Goal: Task Accomplishment & Management: Manage account settings

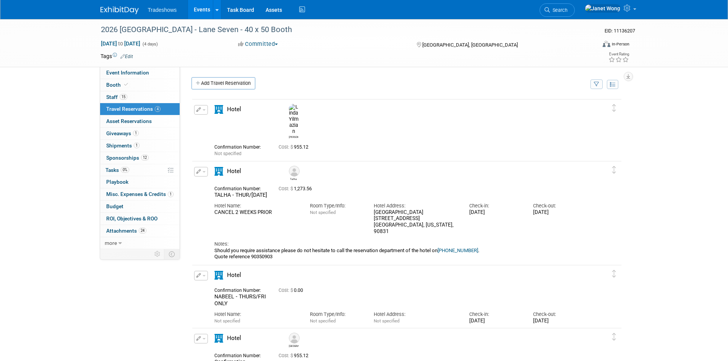
click at [197, 12] on link "Events" at bounding box center [202, 9] width 28 height 19
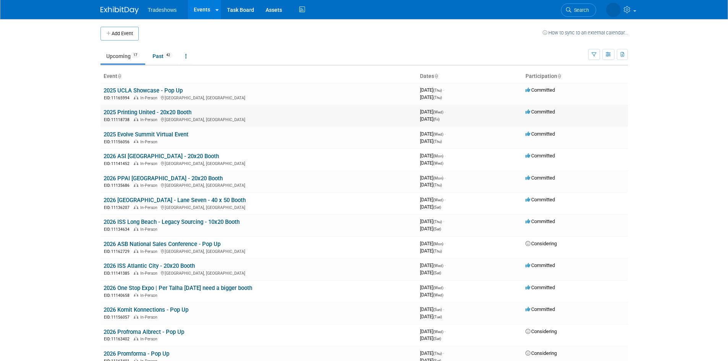
click at [157, 108] on td "2025 Printing United - 20x20 Booth EID: 11118738 In-Person Orlando, FL" at bounding box center [259, 116] width 316 height 22
click at [154, 110] on link "2025 Printing United - 20x20 Booth" at bounding box center [148, 112] width 88 height 7
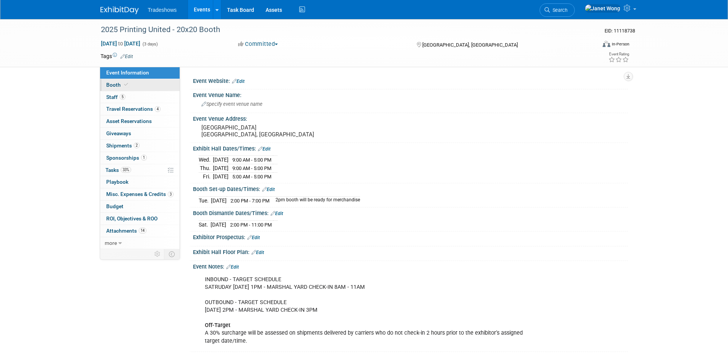
click at [137, 89] on link "Booth" at bounding box center [139, 85] width 79 height 12
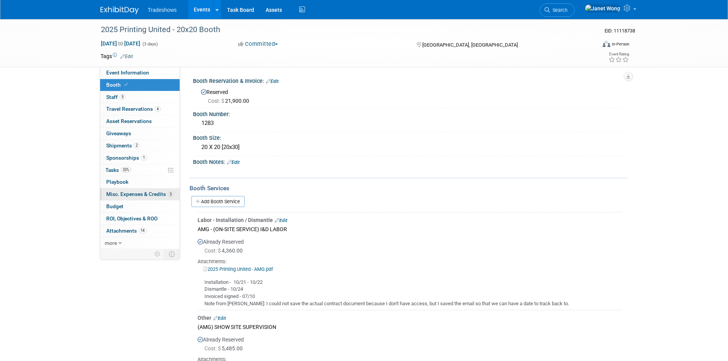
click at [133, 191] on link "3 Misc. Expenses & Credits 3" at bounding box center [139, 194] width 79 height 12
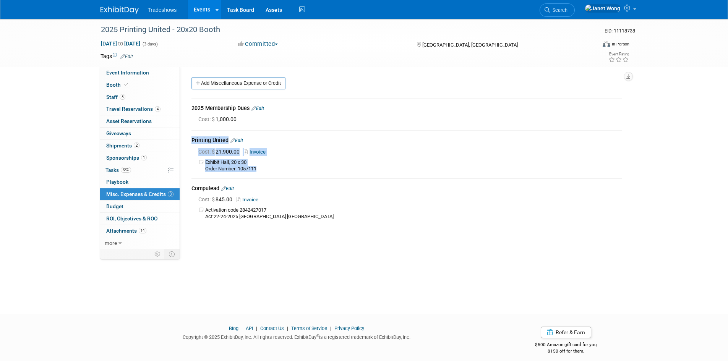
drag, startPoint x: 190, startPoint y: 139, endPoint x: 266, endPoint y: 167, distance: 80.9
click at [266, 167] on div "2025 Membership Dues Edit Cost: $ 1,000.00 Edit Cost: $" at bounding box center [407, 158] width 442 height 135
click at [277, 141] on div "Printing United Edit" at bounding box center [406, 140] width 431 height 9
click at [252, 152] on link "Invoice" at bounding box center [256, 152] width 25 height 6
drag, startPoint x: 191, startPoint y: 139, endPoint x: 267, endPoint y: 169, distance: 81.7
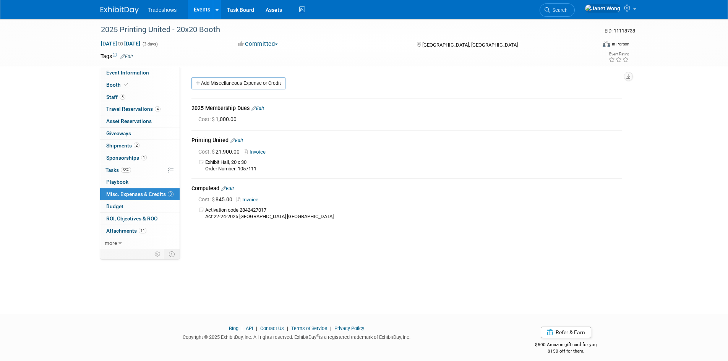
click at [267, 169] on td "Printing United Edit Cost: $ 21,900.00 Invoice" at bounding box center [406, 153] width 431 height 47
click at [267, 169] on td "Exhibit Hall, 20 x 30 Order Number: 1057111" at bounding box center [413, 165] width 417 height 13
click at [123, 88] on link "Booth" at bounding box center [139, 85] width 79 height 12
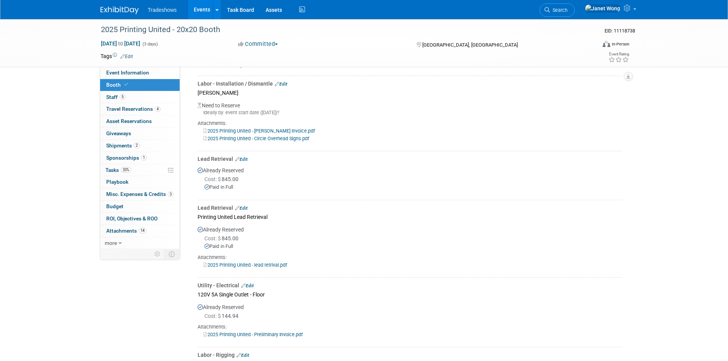
scroll to position [344, 0]
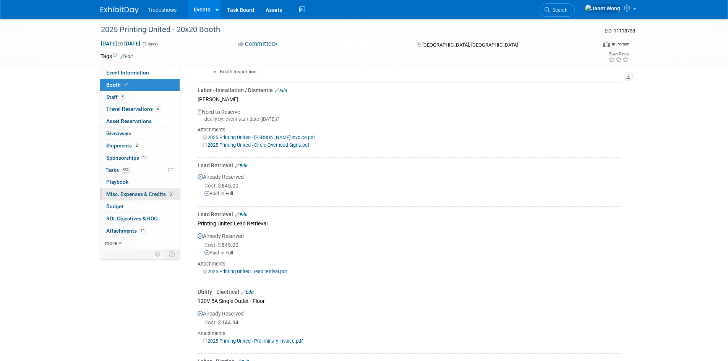
click at [146, 197] on link "3 Misc. Expenses & Credits 3" at bounding box center [139, 194] width 79 height 12
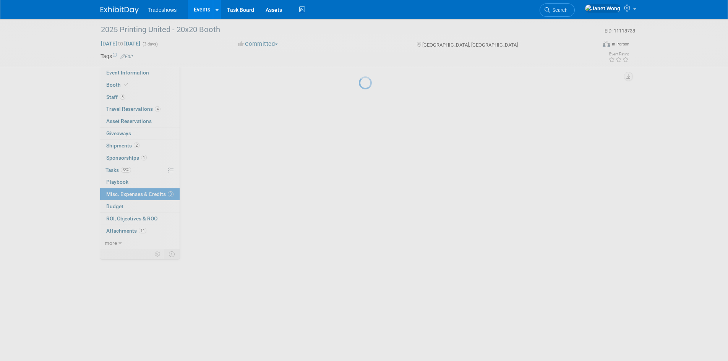
scroll to position [0, 0]
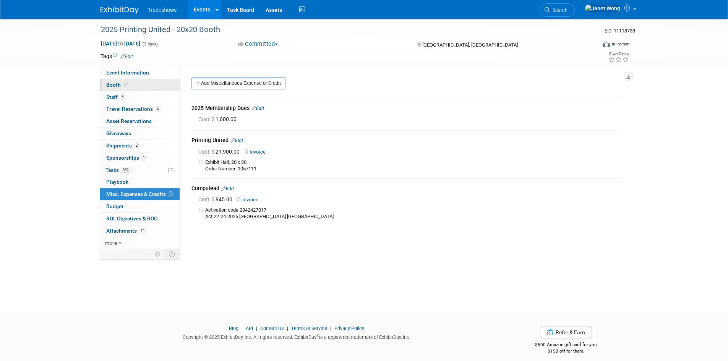
click at [141, 84] on link "Booth" at bounding box center [139, 85] width 79 height 12
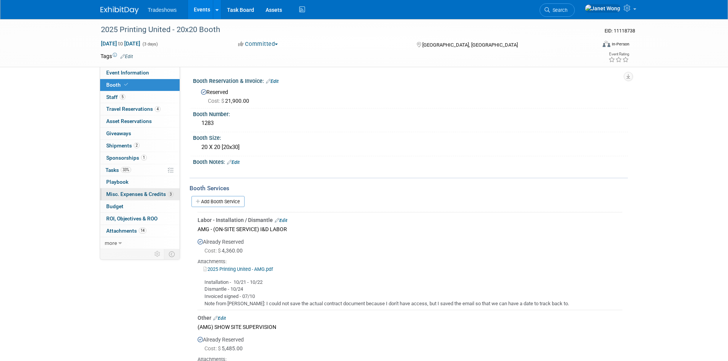
click at [126, 195] on span "Misc. Expenses & Credits 3" at bounding box center [139, 194] width 67 height 6
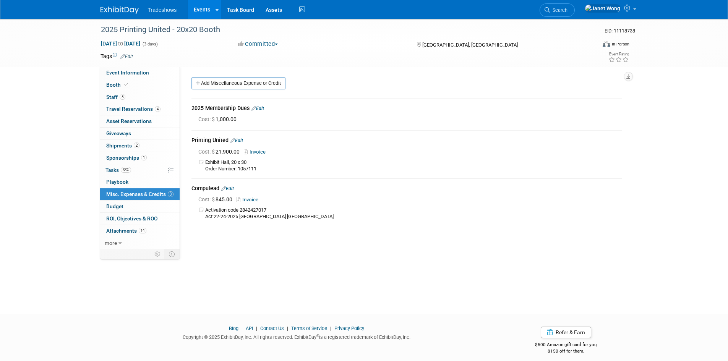
click at [411, 248] on div "Event Website: Edit Event Venue Name: Specify event venue name Event Venue Addr…" at bounding box center [404, 158] width 448 height 182
click at [139, 86] on link "Booth" at bounding box center [139, 85] width 79 height 12
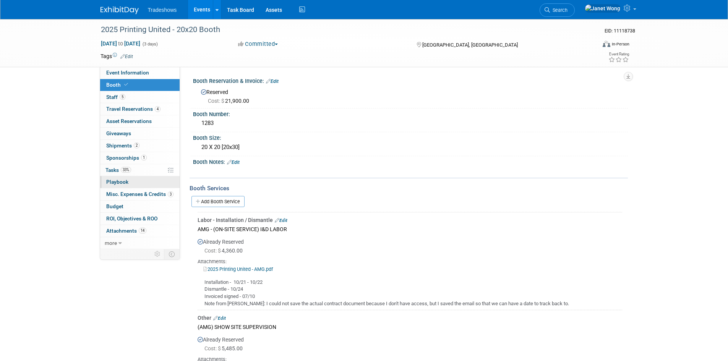
click at [141, 180] on link "0 Playbook 0" at bounding box center [139, 182] width 79 height 12
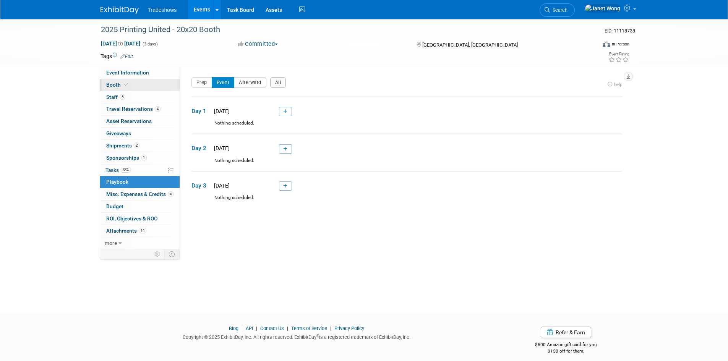
click at [126, 89] on link "Booth" at bounding box center [139, 85] width 79 height 12
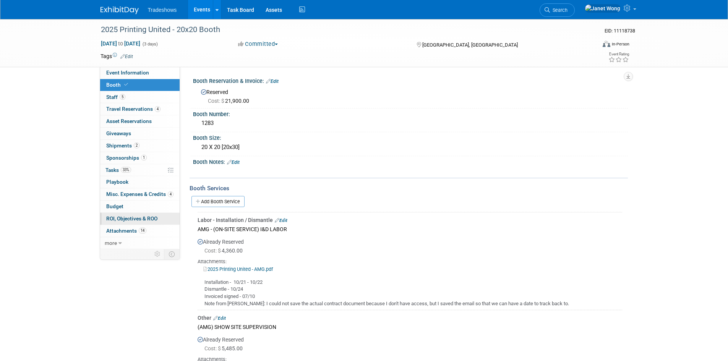
click at [142, 219] on span "ROI, Objectives & ROO 0" at bounding box center [131, 219] width 51 height 6
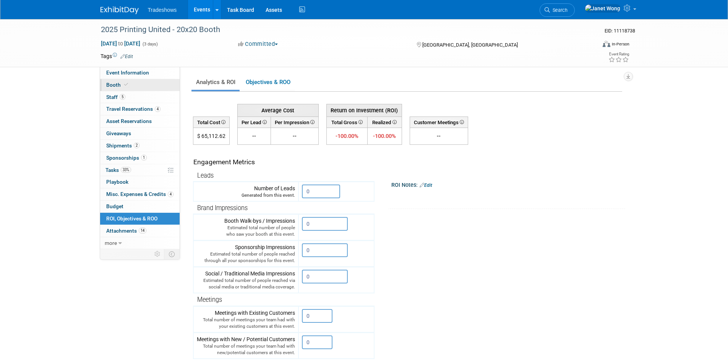
click at [143, 86] on link "Booth" at bounding box center [139, 85] width 79 height 12
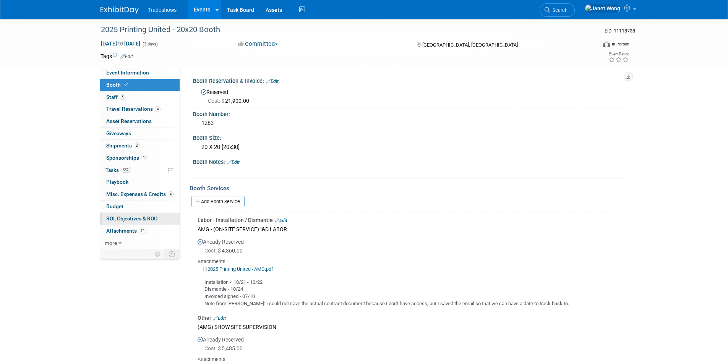
click at [125, 222] on link "0 ROI, Objectives & ROO 0" at bounding box center [139, 219] width 79 height 12
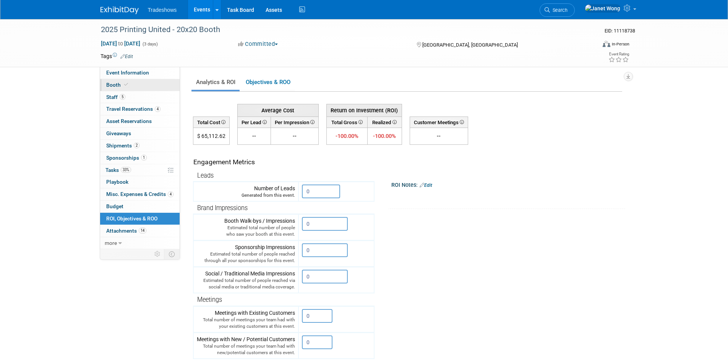
click at [145, 87] on link "Booth" at bounding box center [139, 85] width 79 height 12
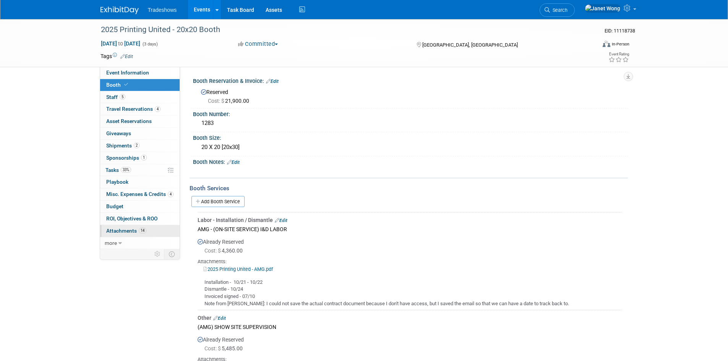
click at [166, 229] on link "14 Attachments 14" at bounding box center [139, 231] width 79 height 12
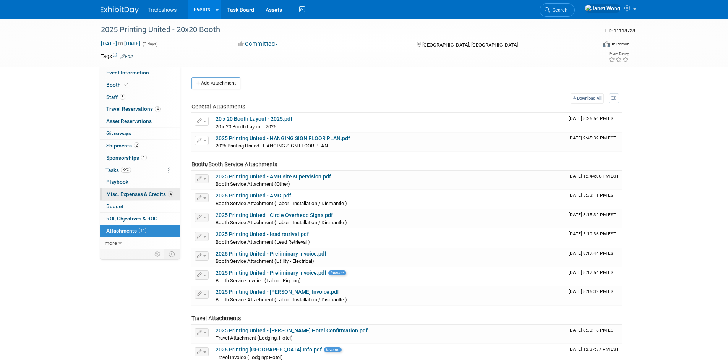
click at [129, 194] on span "Misc. Expenses & Credits 4" at bounding box center [139, 194] width 67 height 6
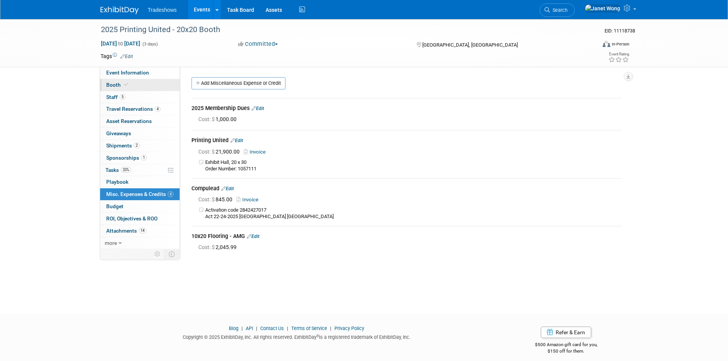
click at [134, 86] on link "Booth" at bounding box center [139, 85] width 79 height 12
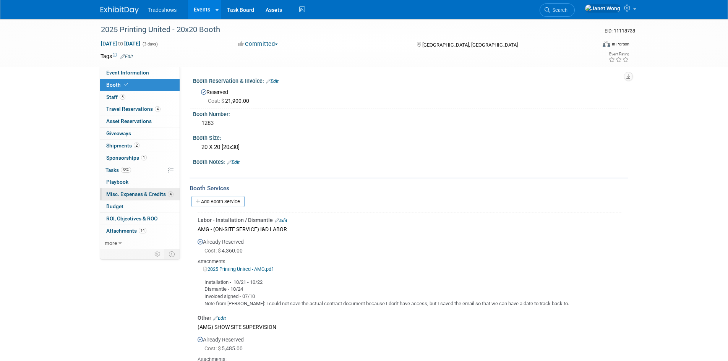
click at [130, 192] on span "Misc. Expenses & Credits 4" at bounding box center [139, 194] width 67 height 6
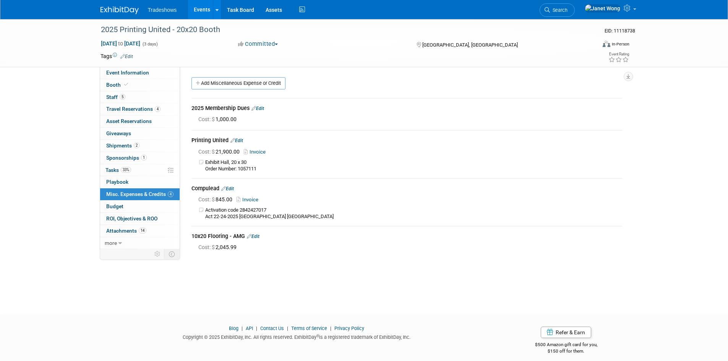
click at [248, 198] on link "Invoice" at bounding box center [249, 200] width 25 height 6
click at [231, 187] on link "Edit" at bounding box center [227, 188] width 13 height 5
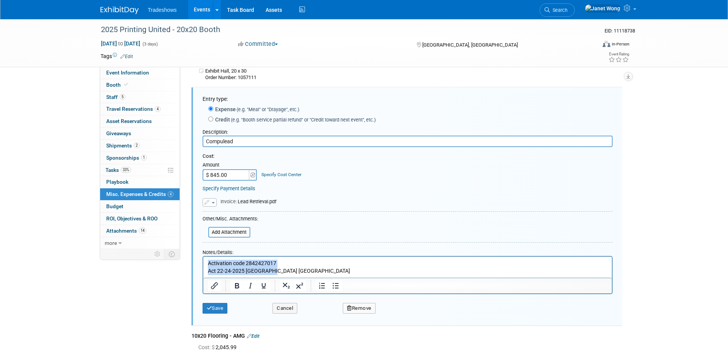
drag, startPoint x: 277, startPoint y: 272, endPoint x: 405, endPoint y: 520, distance: 279.1
click at [203, 263] on html "Activation code 2842427017 Act 22-24-2025 [GEOGRAPHIC_DATA] [GEOGRAPHIC_DATA]" at bounding box center [407, 266] width 409 height 18
copy p "Activation code 2842427017 Act 22-24-2025 [GEOGRAPHIC_DATA] [GEOGRAPHIC_DATA]"
click at [280, 311] on button "Cancel" at bounding box center [284, 308] width 25 height 11
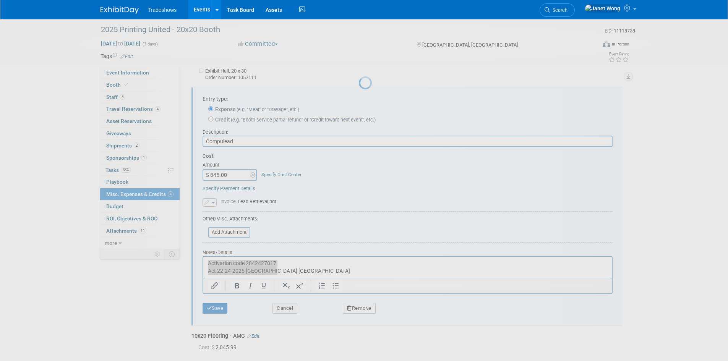
scroll to position [6, 0]
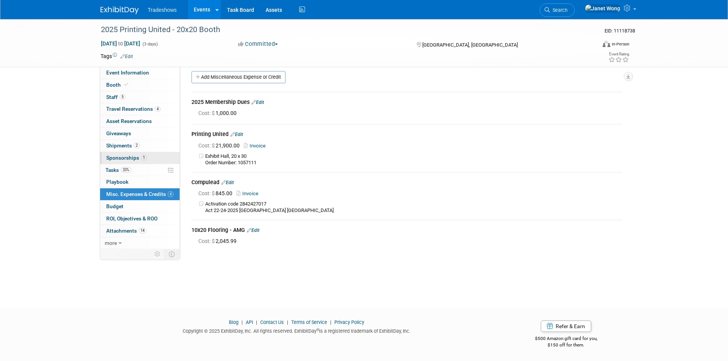
click at [137, 156] on span "Sponsorships 1" at bounding box center [126, 158] width 41 height 6
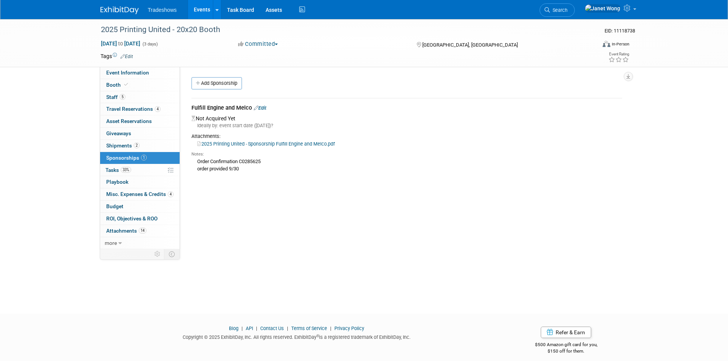
click at [133, 148] on span "Shipments 2" at bounding box center [122, 146] width 33 height 6
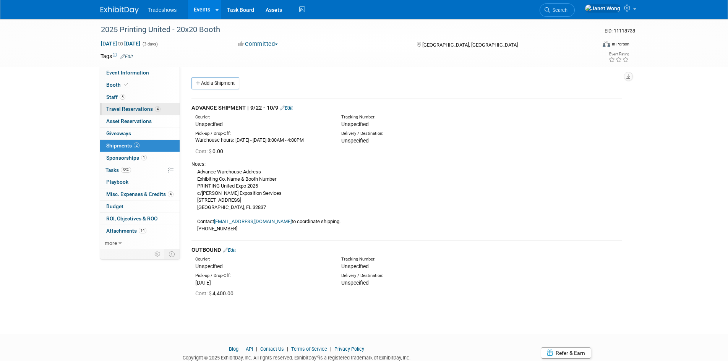
click at [139, 109] on span "Travel Reservations 4" at bounding box center [133, 109] width 54 height 6
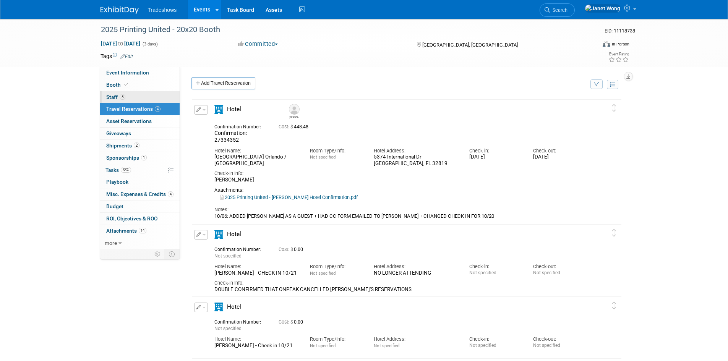
click at [139, 94] on link "5 Staff 5" at bounding box center [139, 97] width 79 height 12
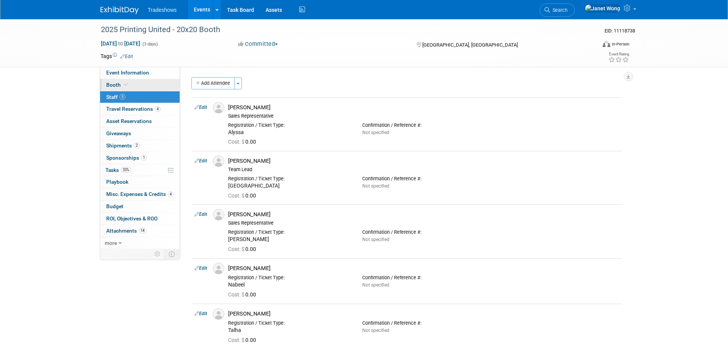
click at [140, 82] on link "Booth" at bounding box center [139, 85] width 79 height 12
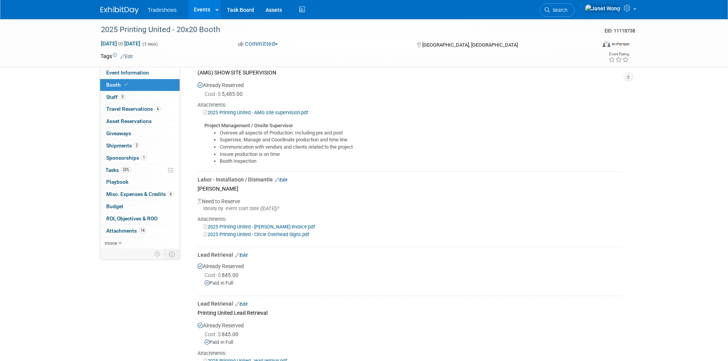
scroll to position [267, 0]
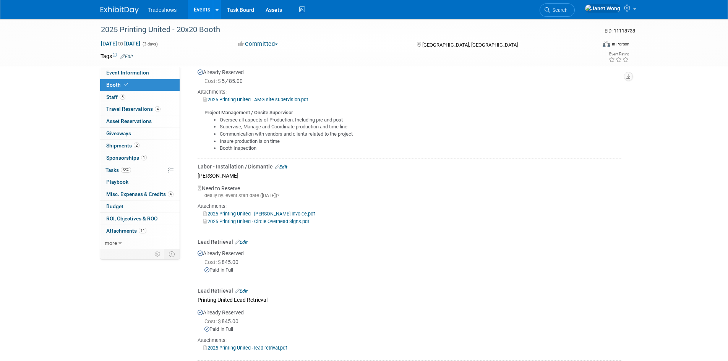
click at [245, 244] on link "Edit" at bounding box center [241, 242] width 13 height 5
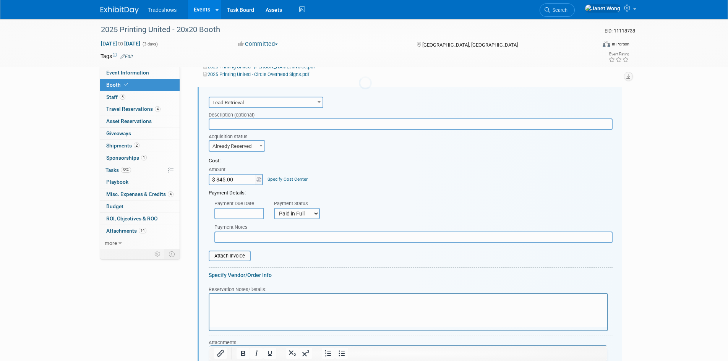
scroll to position [0, 0]
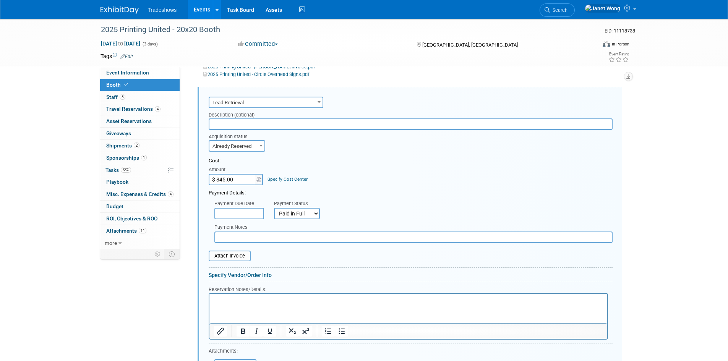
click at [246, 304] on html at bounding box center [408, 298] width 398 height 10
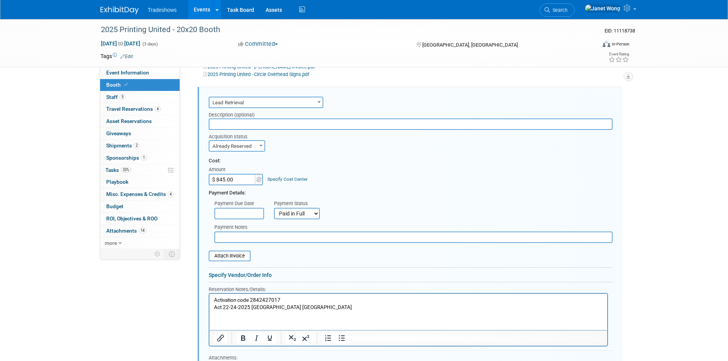
scroll to position [491, 0]
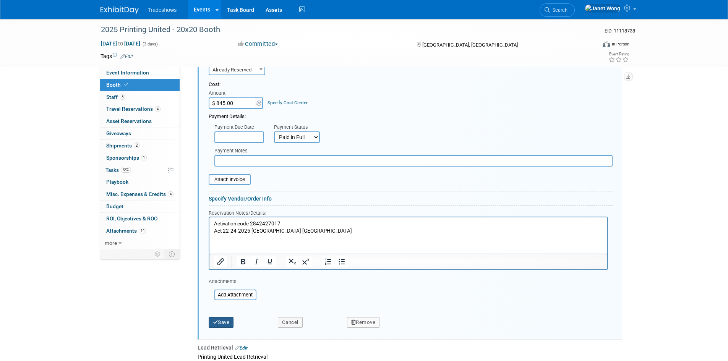
click at [223, 323] on button "Save" at bounding box center [221, 322] width 25 height 11
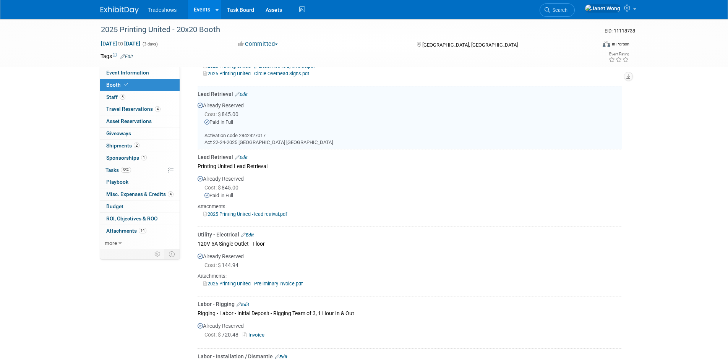
scroll to position [415, 0]
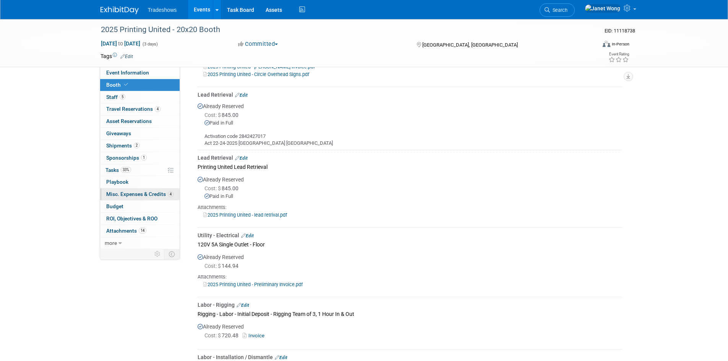
click at [137, 192] on span "Misc. Expenses & Credits 4" at bounding box center [139, 194] width 67 height 6
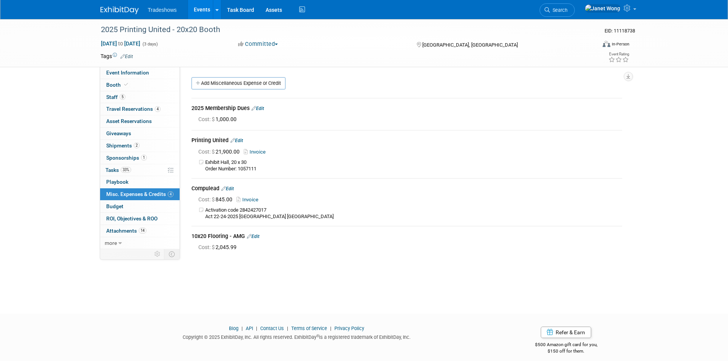
click at [252, 197] on link "Invoice" at bounding box center [249, 200] width 25 height 6
click at [233, 190] on link "Edit" at bounding box center [227, 188] width 13 height 5
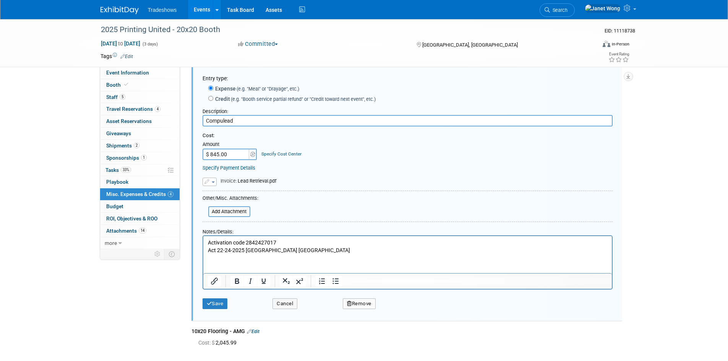
scroll to position [130, 0]
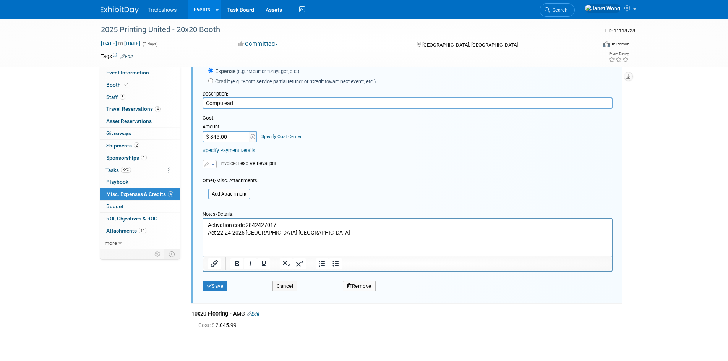
click at [364, 284] on button "Remove" at bounding box center [359, 286] width 33 height 11
click at [399, 295] on link "Yes" at bounding box center [402, 293] width 22 height 12
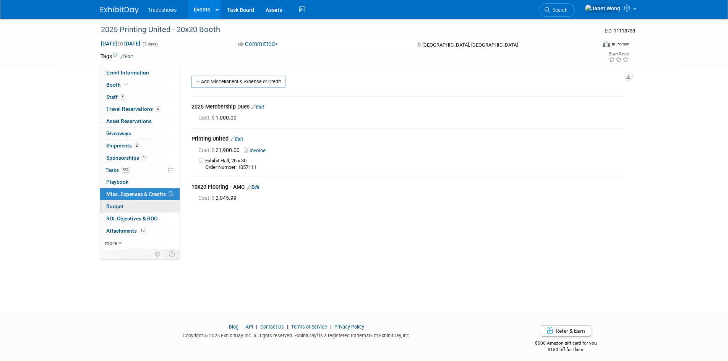
scroll to position [0, 0]
click at [125, 87] on span at bounding box center [126, 85] width 7 height 6
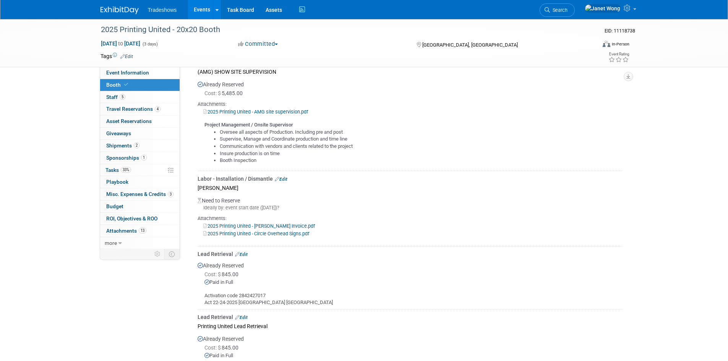
scroll to position [267, 0]
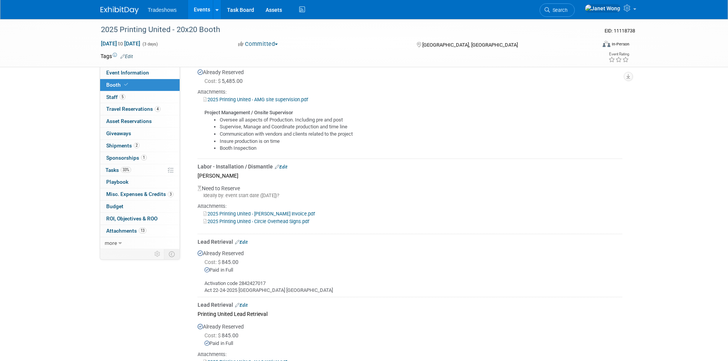
click at [243, 242] on link "Edit" at bounding box center [241, 242] width 13 height 5
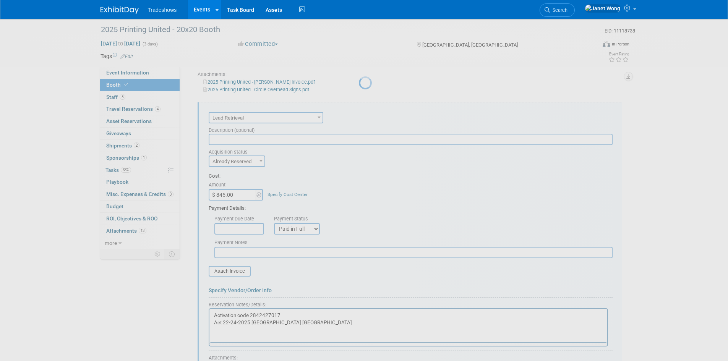
scroll to position [0, 0]
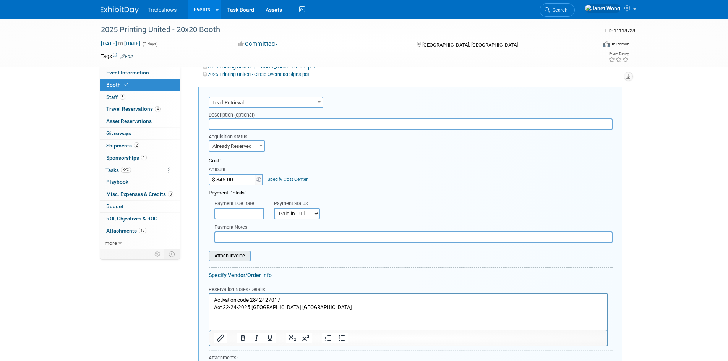
click at [223, 257] on input "file" at bounding box center [204, 255] width 91 height 9
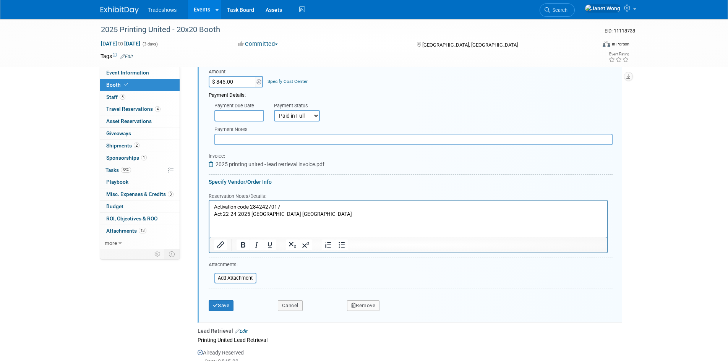
scroll to position [529, 0]
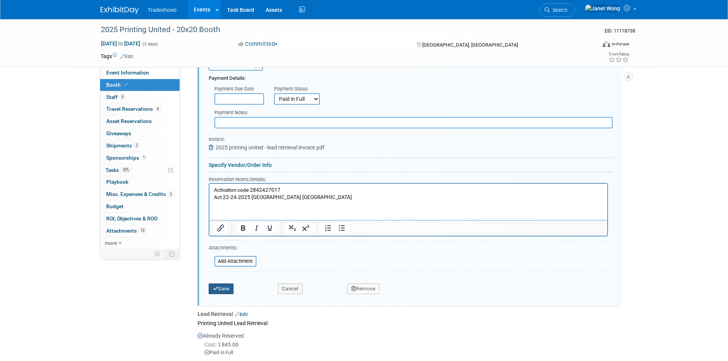
click at [227, 292] on button "Save" at bounding box center [221, 289] width 25 height 11
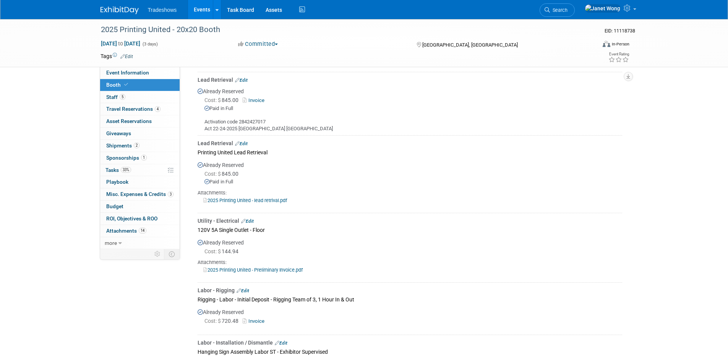
scroll to position [391, 0]
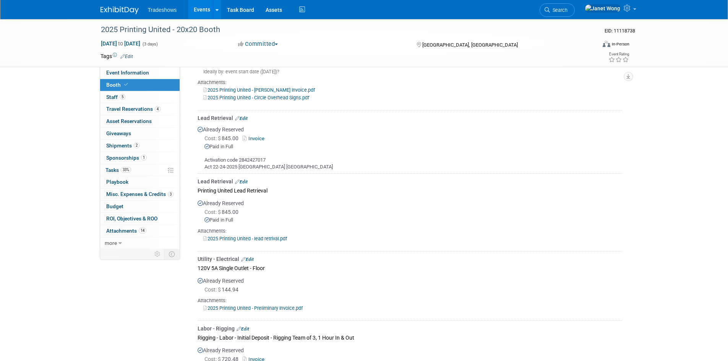
click at [264, 237] on link "2025 Printing United - lead retrival.pdf" at bounding box center [245, 239] width 84 height 6
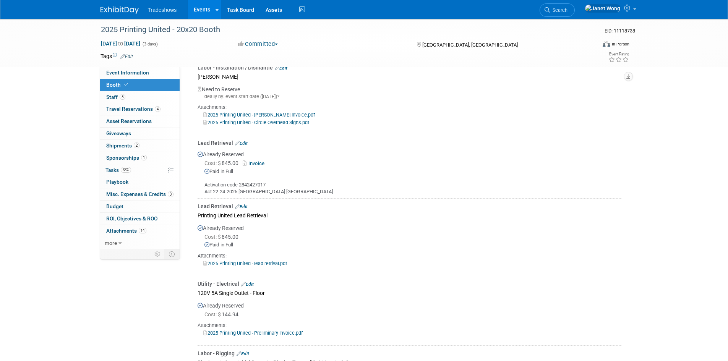
scroll to position [353, 0]
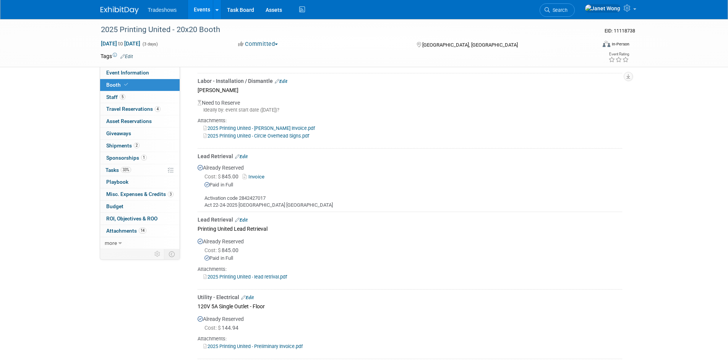
click at [245, 155] on link "Edit" at bounding box center [241, 156] width 13 height 5
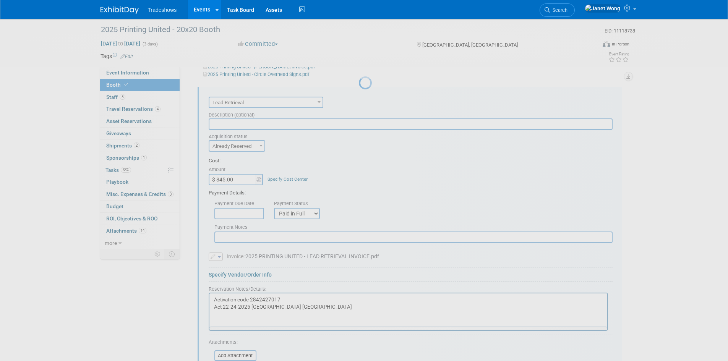
scroll to position [0, 0]
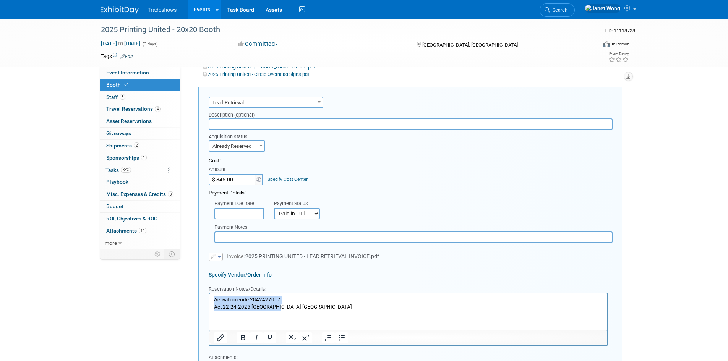
drag, startPoint x: 293, startPoint y: 308, endPoint x: 202, endPoint y: 297, distance: 92.0
click at [209, 297] on html "Activation code 2842427017 Act 22-24-2025 [GEOGRAPHIC_DATA] [GEOGRAPHIC_DATA]" at bounding box center [408, 301] width 398 height 17
copy p "Activation code 2842427017 Act 22-24-2025 [GEOGRAPHIC_DATA] [GEOGRAPHIC_DATA]"
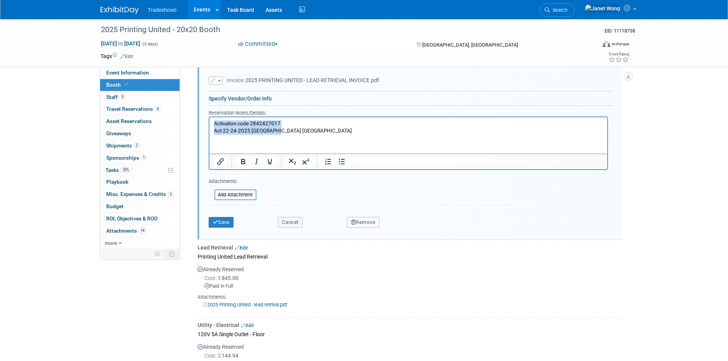
scroll to position [606, 0]
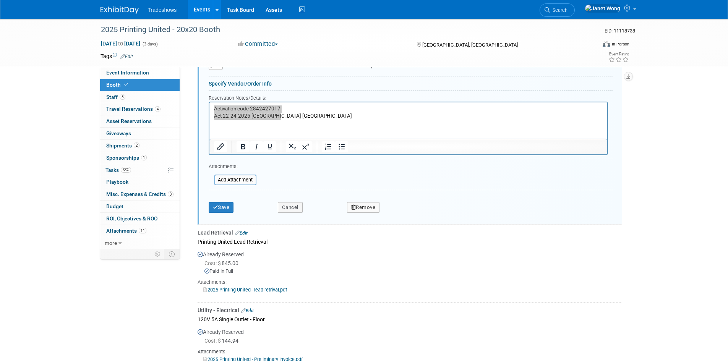
click at [371, 209] on button "Remove" at bounding box center [363, 207] width 33 height 11
click at [434, 213] on link "No" at bounding box center [430, 214] width 20 height 12
click at [300, 203] on button "Cancel" at bounding box center [290, 207] width 25 height 11
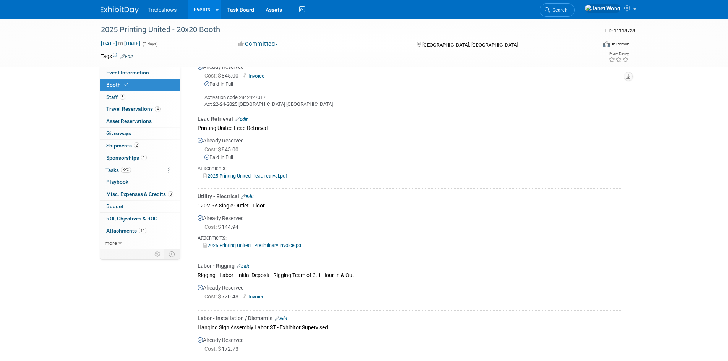
scroll to position [430, 0]
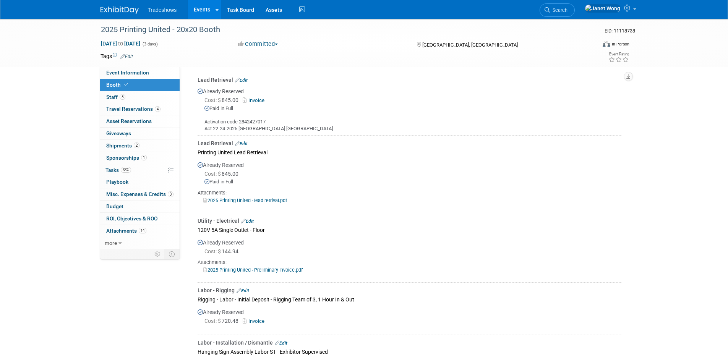
click at [245, 141] on link "Edit" at bounding box center [241, 143] width 13 height 5
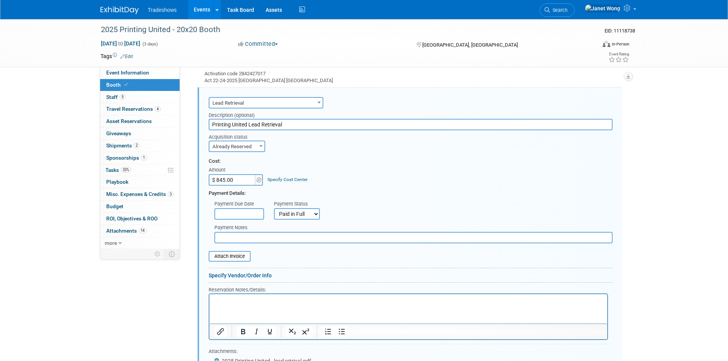
scroll to position [0, 0]
click at [269, 304] on html at bounding box center [408, 299] width 398 height 10
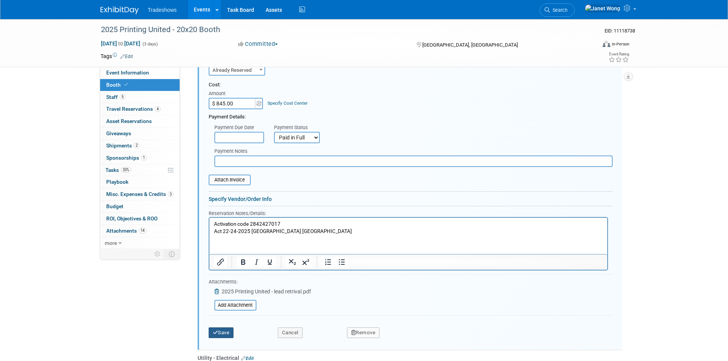
click at [220, 331] on button "Save" at bounding box center [221, 332] width 25 height 11
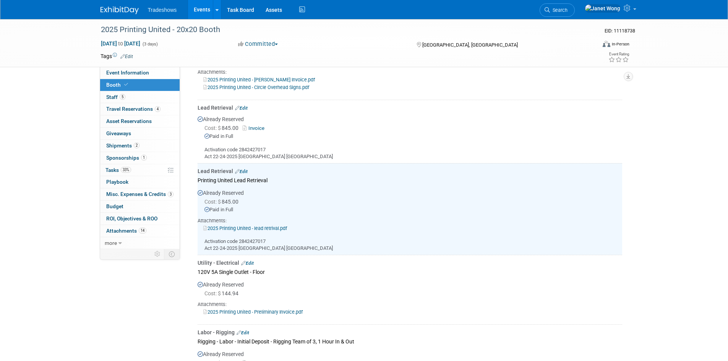
scroll to position [401, 0]
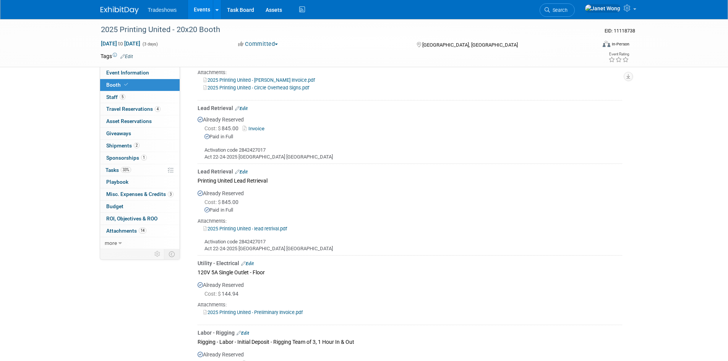
click at [244, 108] on link "Edit" at bounding box center [241, 108] width 13 height 5
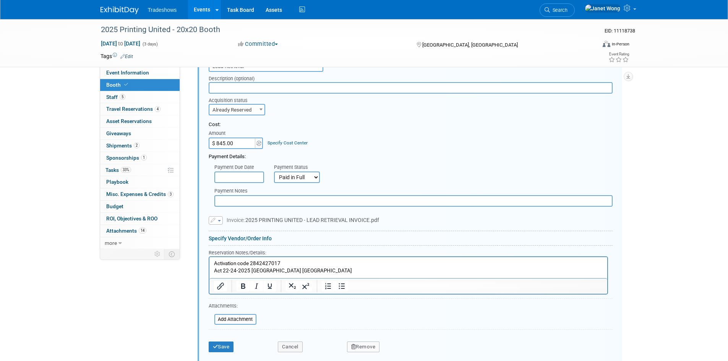
scroll to position [491, 0]
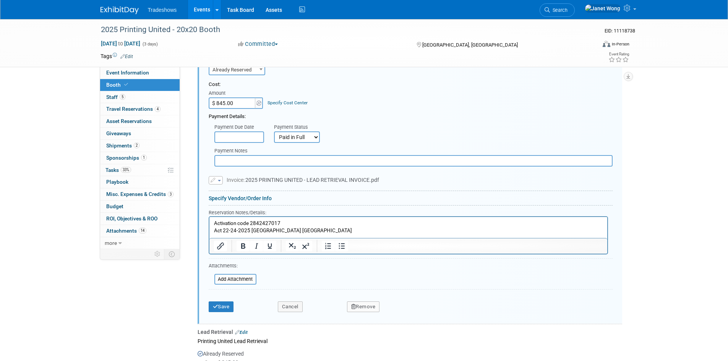
click at [364, 309] on button "Remove" at bounding box center [363, 307] width 33 height 11
click at [405, 310] on link "Yes" at bounding box center [406, 313] width 22 height 12
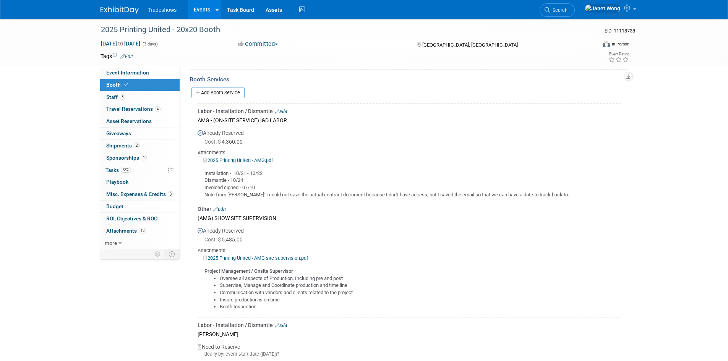
scroll to position [0, 0]
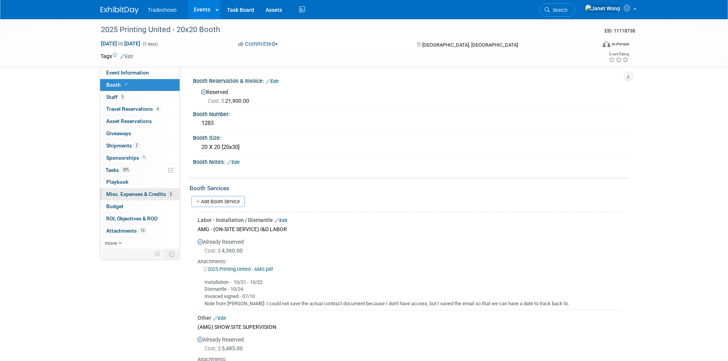
click at [136, 188] on link "3 Misc. Expenses & Credits 3" at bounding box center [139, 194] width 79 height 12
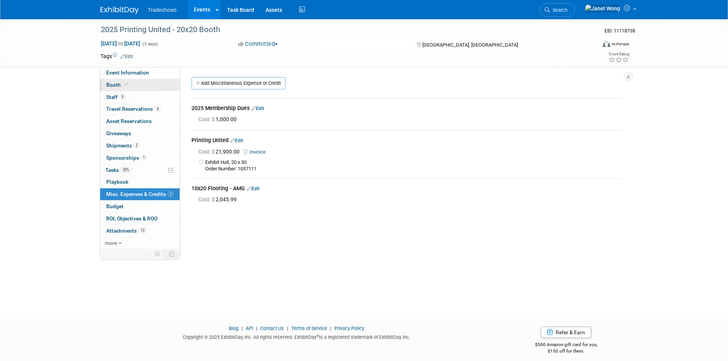
click at [130, 87] on link "Booth" at bounding box center [139, 85] width 79 height 12
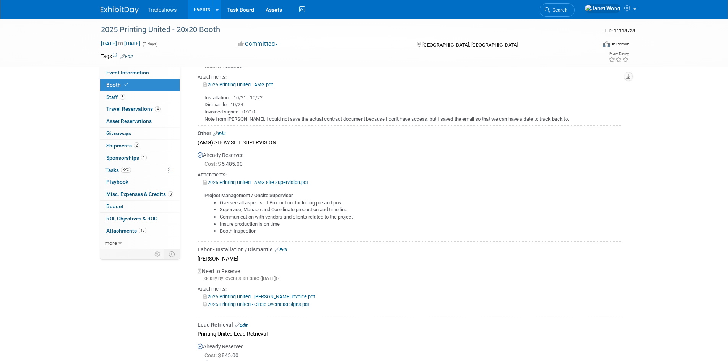
scroll to position [75, 0]
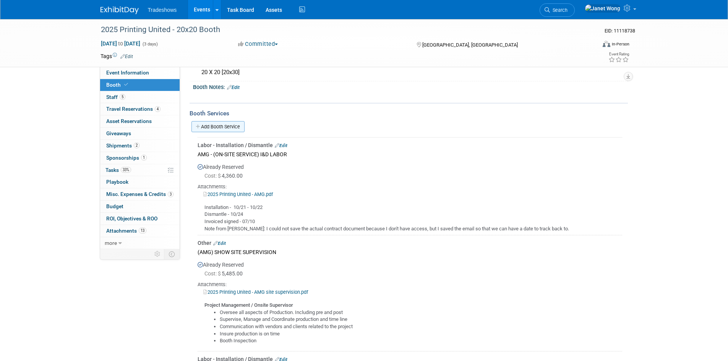
click at [227, 130] on link "Add Booth Service" at bounding box center [217, 126] width 53 height 11
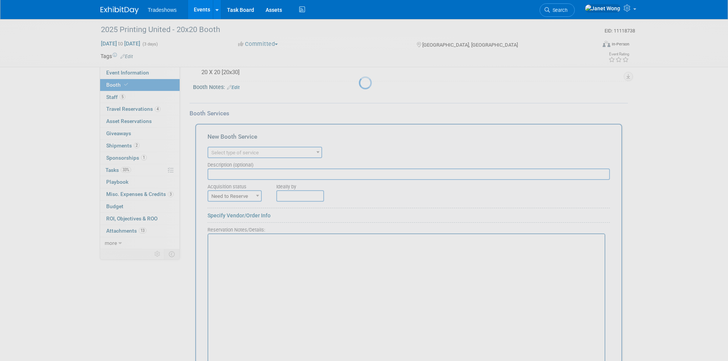
scroll to position [0, 0]
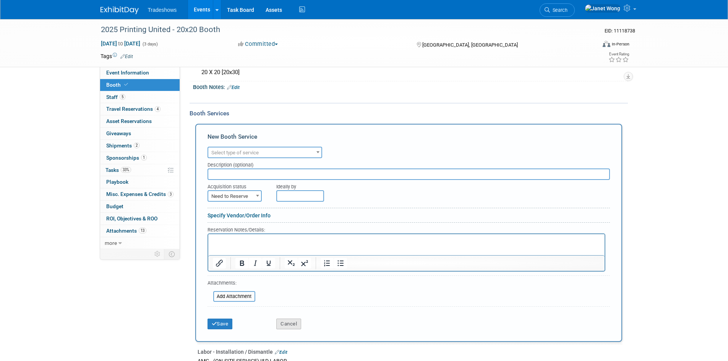
click at [297, 327] on button "Cancel" at bounding box center [288, 324] width 25 height 11
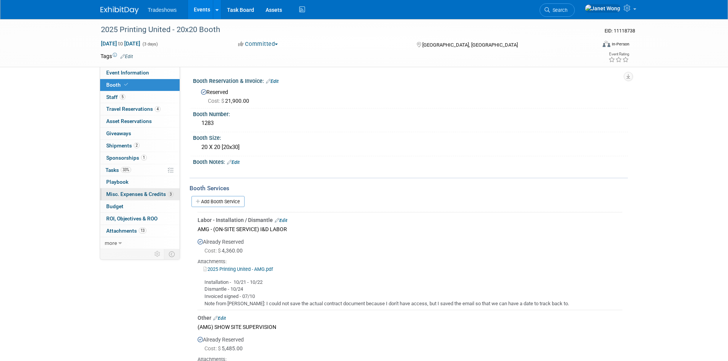
click at [125, 195] on span "Misc. Expenses & Credits 3" at bounding box center [139, 194] width 67 height 6
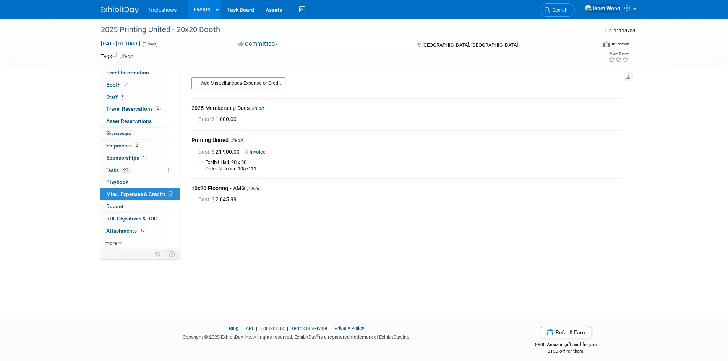
click at [250, 151] on icon at bounding box center [247, 151] width 6 height 5
click at [142, 88] on link "Booth" at bounding box center [139, 85] width 79 height 12
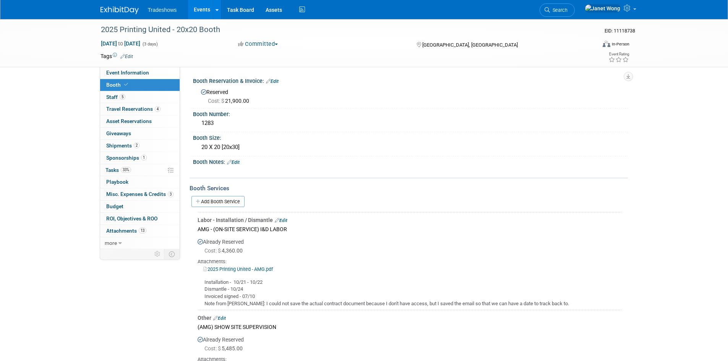
click at [276, 81] on link "Edit" at bounding box center [272, 81] width 13 height 5
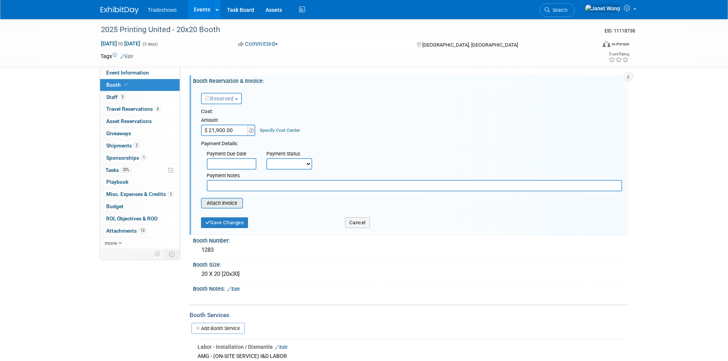
click at [220, 204] on input "file" at bounding box center [196, 203] width 91 height 9
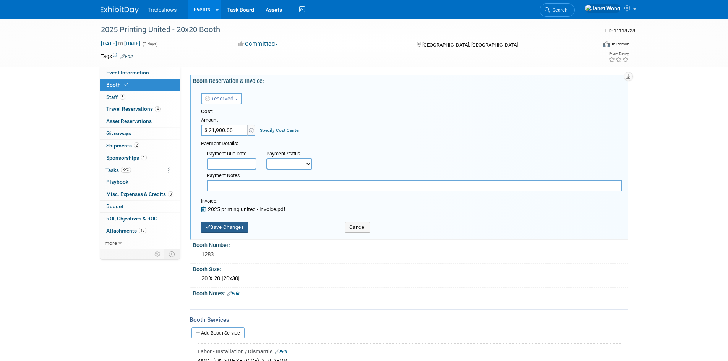
click at [242, 229] on button "Save Changes" at bounding box center [224, 227] width 47 height 11
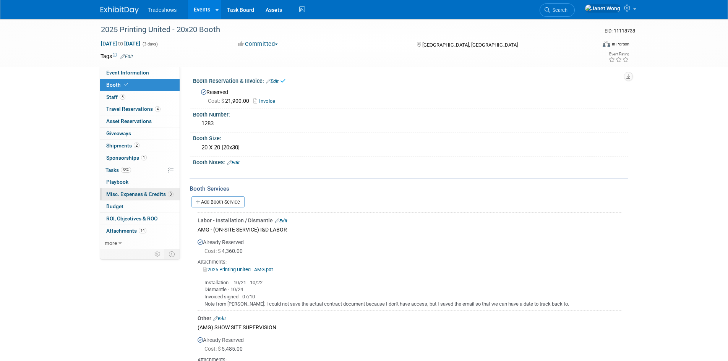
click at [146, 191] on span "Misc. Expenses & Credits 3" at bounding box center [139, 194] width 67 height 6
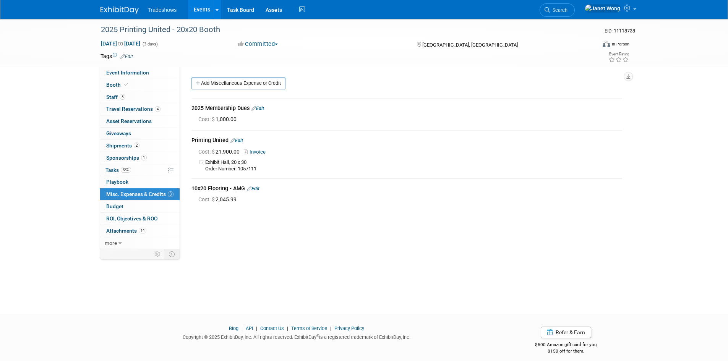
click at [243, 141] on link "Edit" at bounding box center [236, 140] width 13 height 5
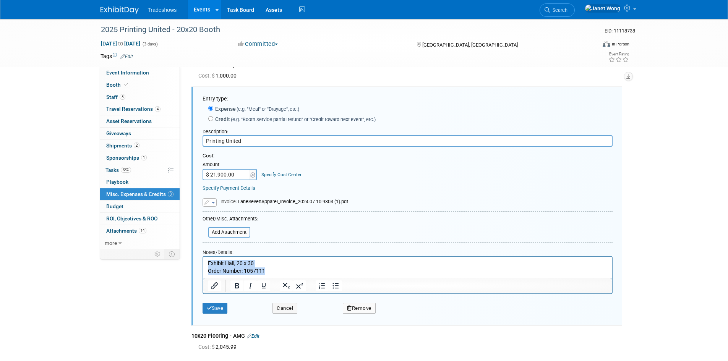
drag, startPoint x: 264, startPoint y: 272, endPoint x: 205, endPoint y: 260, distance: 60.0
click at [205, 260] on html "Exhibit Hall, 20 x 30 Order Number: 1057111" at bounding box center [407, 266] width 409 height 18
copy p "Exhibit Hall, 20 x 30 Order Number: 1057111"
click at [354, 309] on button "Remove" at bounding box center [359, 308] width 33 height 11
click at [402, 317] on link "Yes" at bounding box center [402, 314] width 22 height 12
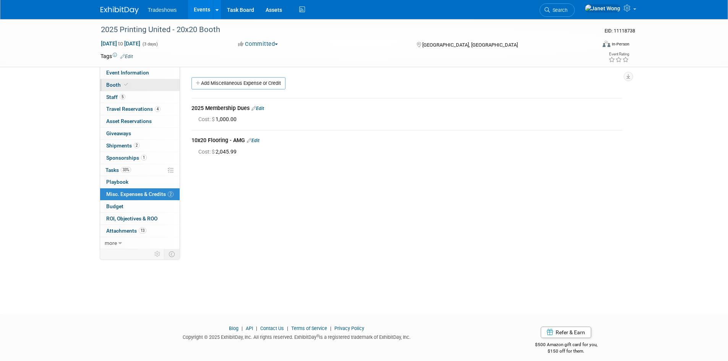
click at [132, 91] on link "Booth" at bounding box center [139, 85] width 79 height 12
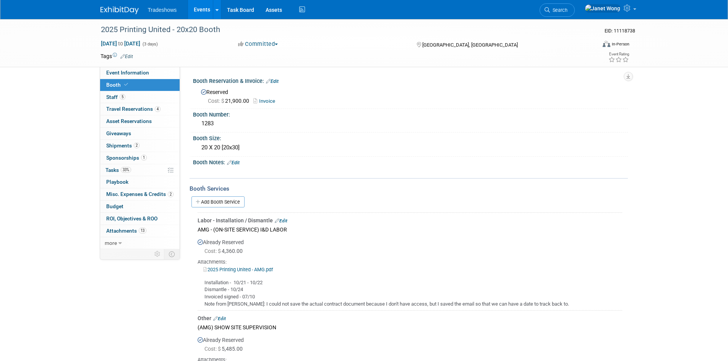
click at [277, 82] on link "Edit" at bounding box center [272, 81] width 13 height 5
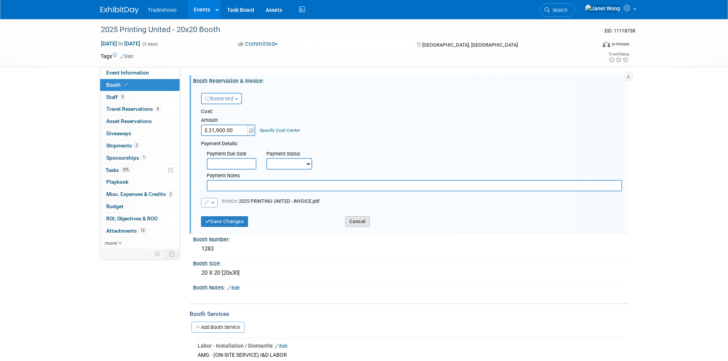
click at [359, 222] on button "Cancel" at bounding box center [357, 221] width 25 height 11
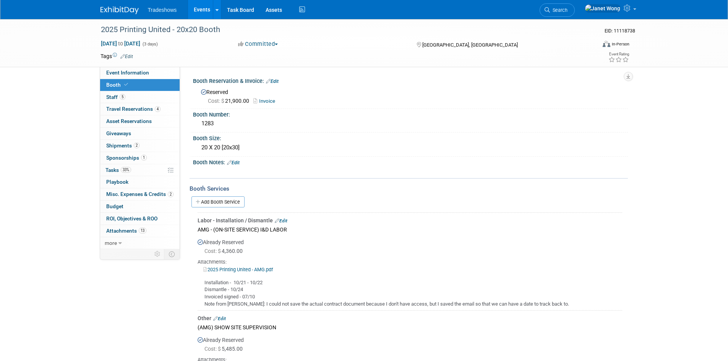
click at [238, 164] on link "Edit" at bounding box center [233, 162] width 13 height 5
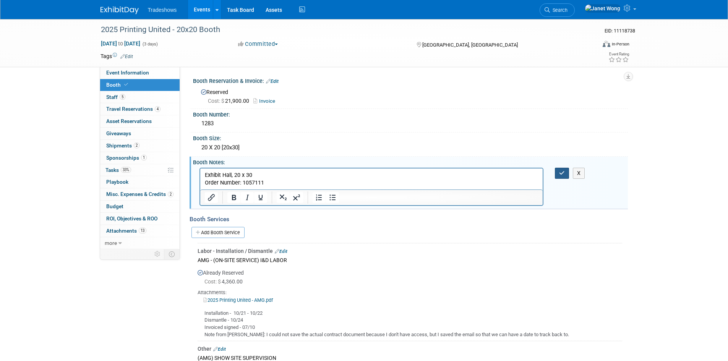
click at [563, 172] on icon "button" at bounding box center [562, 172] width 6 height 5
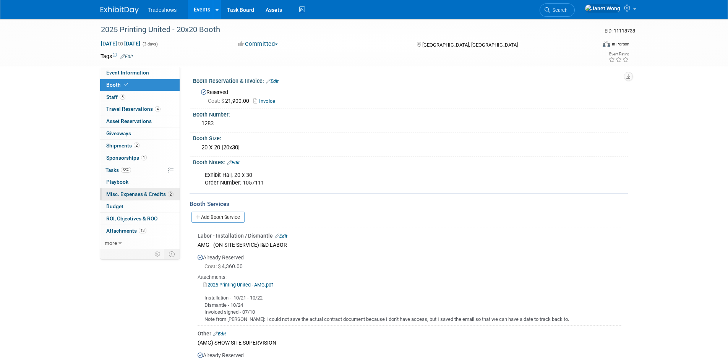
click at [140, 195] on span "Misc. Expenses & Credits 2" at bounding box center [139, 194] width 67 height 6
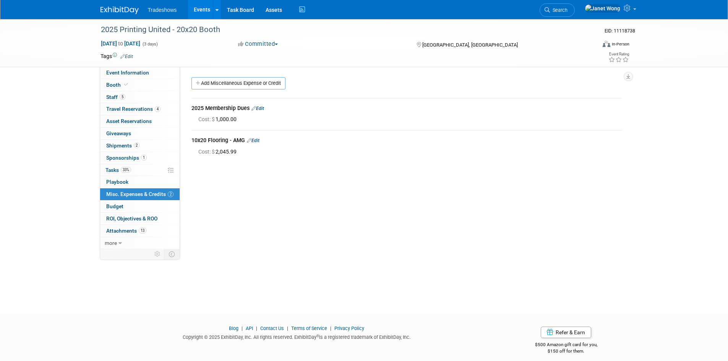
drag, startPoint x: 192, startPoint y: 140, endPoint x: 242, endPoint y: 151, distance: 51.1
click at [242, 151] on td "10x20 Flooring - AMG Edit Cost: $ 2,045.99" at bounding box center [406, 146] width 431 height 32
click at [246, 139] on span "Edit" at bounding box center [252, 140] width 15 height 5
drag, startPoint x: 245, startPoint y: 139, endPoint x: 190, endPoint y: 138, distance: 55.4
click at [190, 138] on div "2025 Membership Dues Edit Cost: $ 1,000.00 Edit Cost: $" at bounding box center [407, 127] width 442 height 72
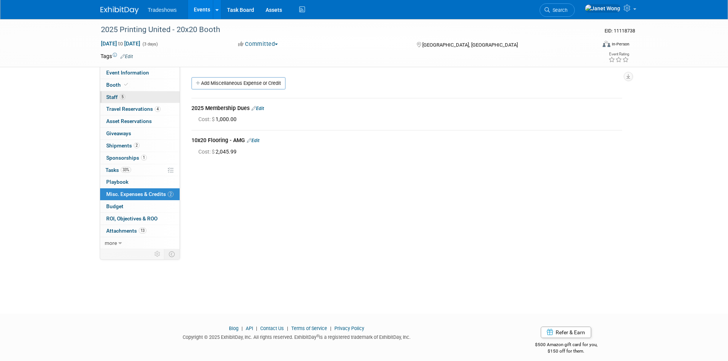
copy div "10x20 Flooring - AMG"
click at [135, 86] on link "Booth" at bounding box center [139, 85] width 79 height 12
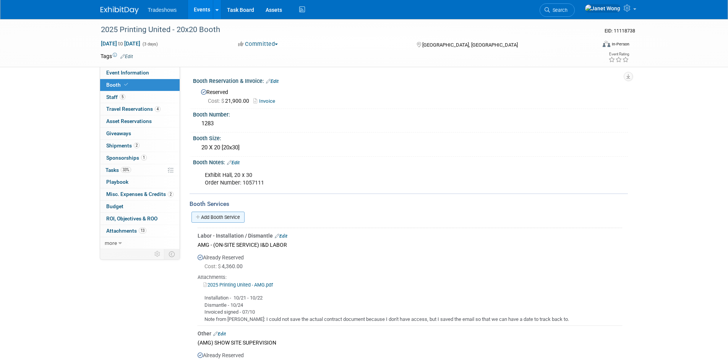
click at [220, 214] on link "Add Booth Service" at bounding box center [217, 217] width 53 height 11
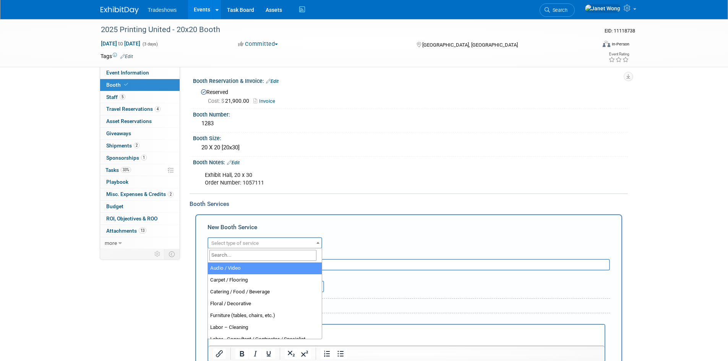
click at [251, 241] on span "Select type of service" at bounding box center [234, 243] width 47 height 6
type input "F"
select select "4"
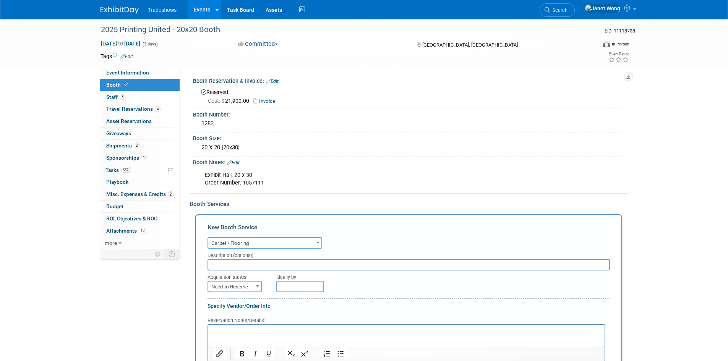
click at [249, 263] on input "text" at bounding box center [409, 264] width 402 height 11
paste input "10x20 Flooring - AMG"
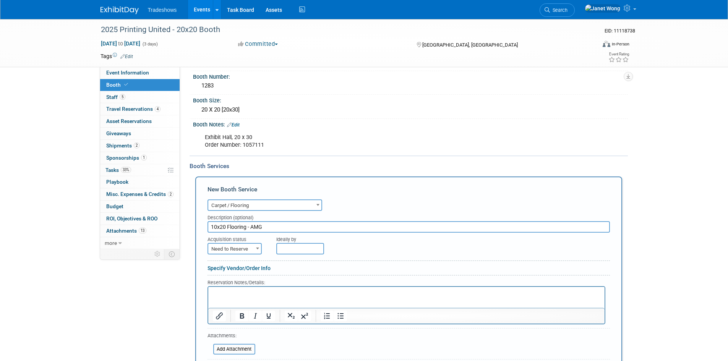
scroll to position [38, 0]
type input "10x20 Flooring - AMG"
click at [229, 249] on span "Need to Reserve" at bounding box center [234, 248] width 53 height 11
select select "2"
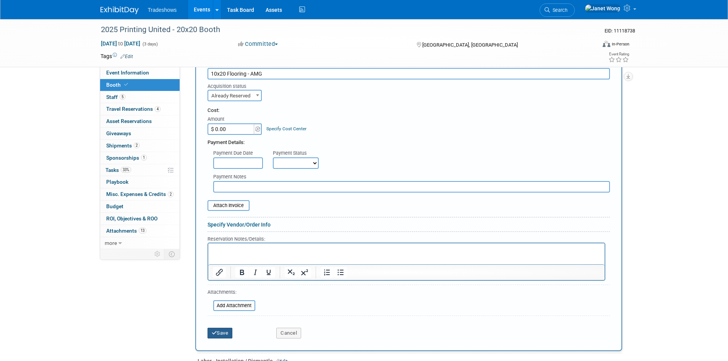
click at [227, 332] on button "Save" at bounding box center [220, 333] width 25 height 11
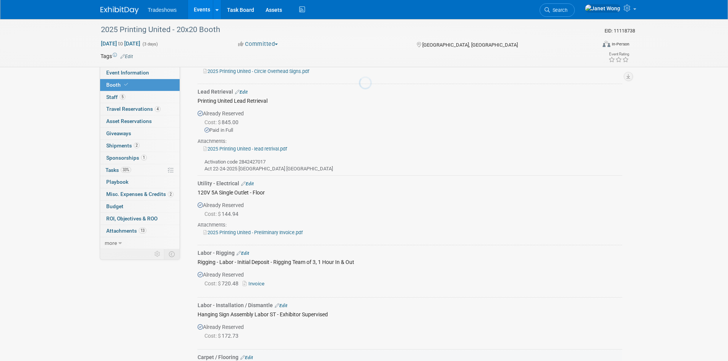
scroll to position [563, 0]
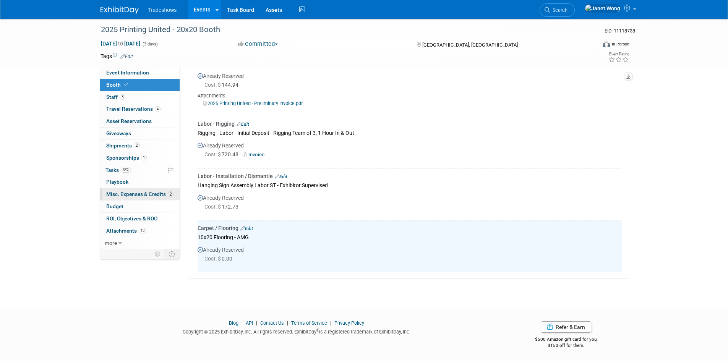
click at [131, 195] on span "Misc. Expenses & Credits 2" at bounding box center [139, 194] width 67 height 6
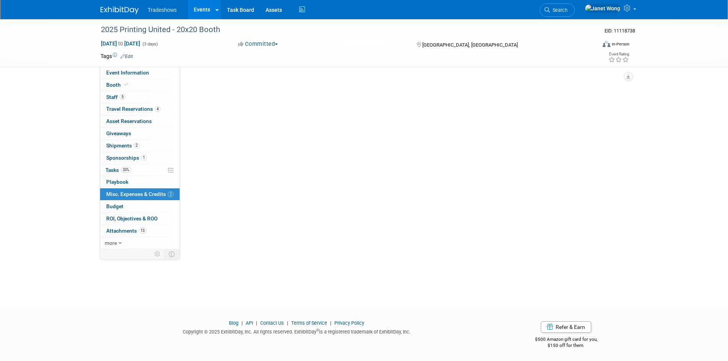
scroll to position [0, 0]
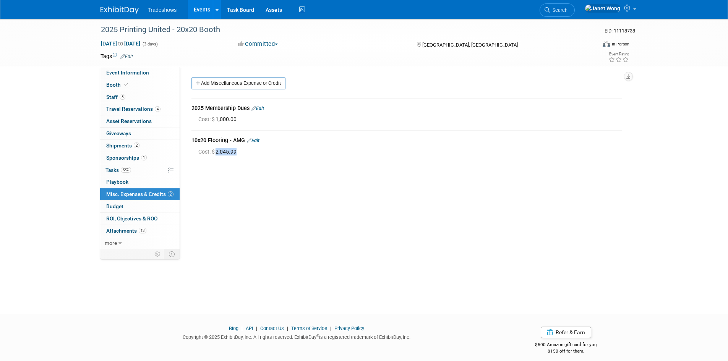
drag, startPoint x: 240, startPoint y: 152, endPoint x: 215, endPoint y: 153, distance: 25.6
click at [215, 153] on div "Cost: $ 2,045.99" at bounding box center [410, 152] width 424 height 8
click at [216, 153] on span "Cost: $" at bounding box center [206, 152] width 17 height 6
drag, startPoint x: 216, startPoint y: 152, endPoint x: 238, endPoint y: 152, distance: 22.2
click at [238, 152] on span "Cost: $ 2,045.99" at bounding box center [218, 152] width 41 height 6
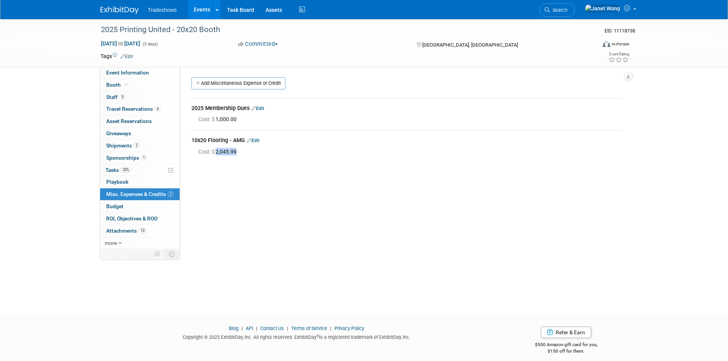
copy span "2,045.99"
click at [134, 86] on link "Booth" at bounding box center [139, 85] width 79 height 12
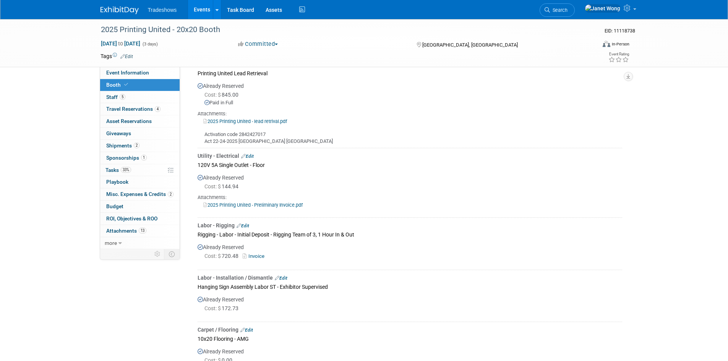
scroll to position [563, 0]
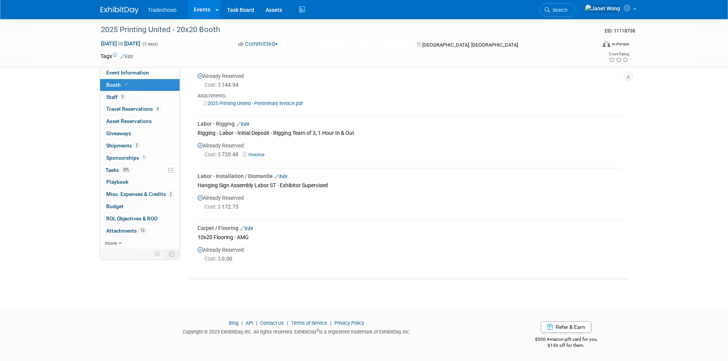
click at [251, 227] on link "Edit" at bounding box center [246, 228] width 13 height 5
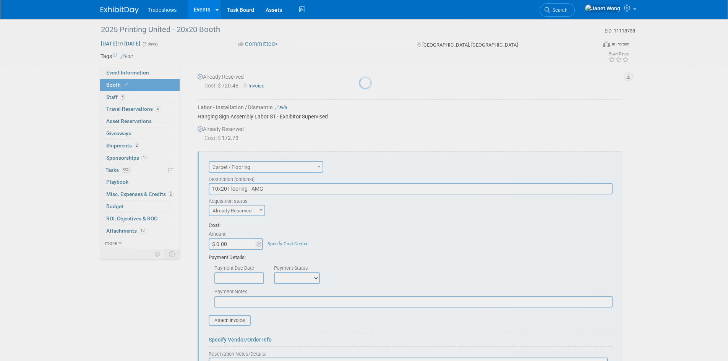
scroll to position [695, 0]
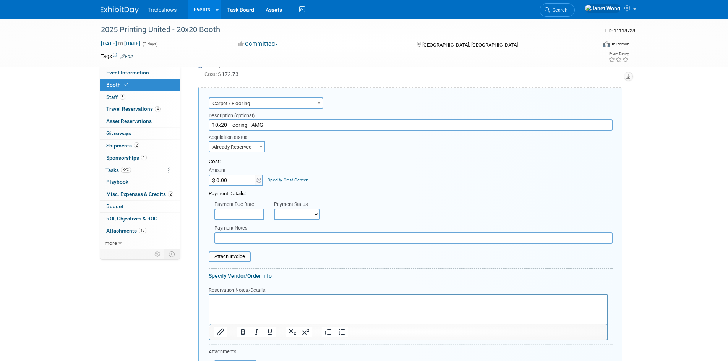
click at [231, 179] on input "$ 0.00" at bounding box center [233, 180] width 48 height 11
paste input "2,045.99"
type input "$ 2,045.99"
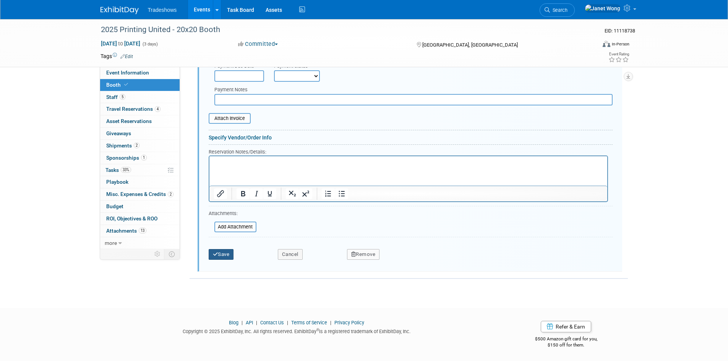
click at [218, 249] on button "Save" at bounding box center [221, 254] width 25 height 11
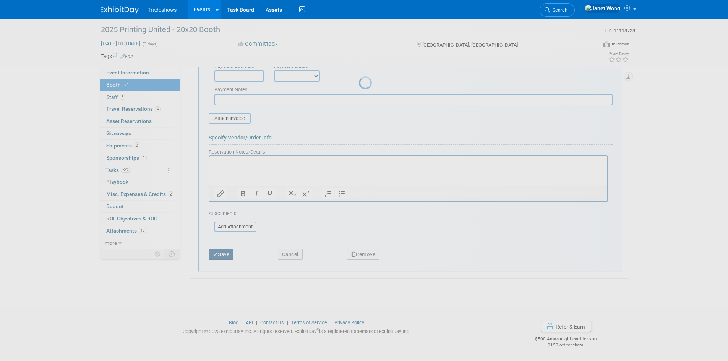
scroll to position [563, 0]
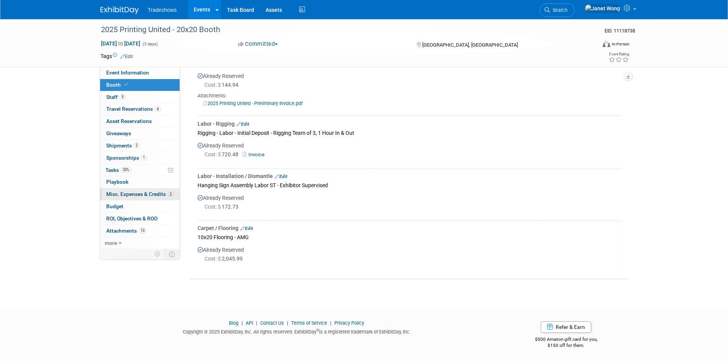
click at [131, 194] on span "Misc. Expenses & Credits 2" at bounding box center [139, 194] width 67 height 6
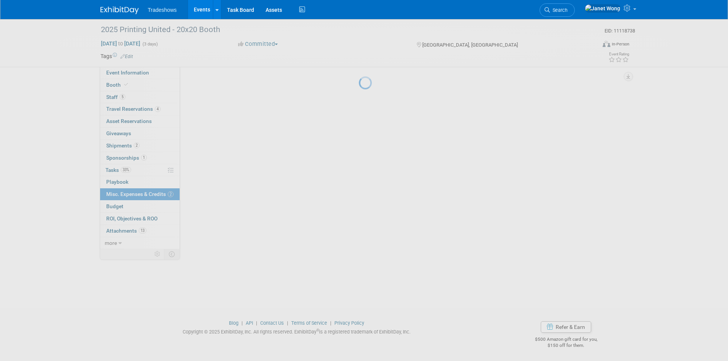
scroll to position [0, 0]
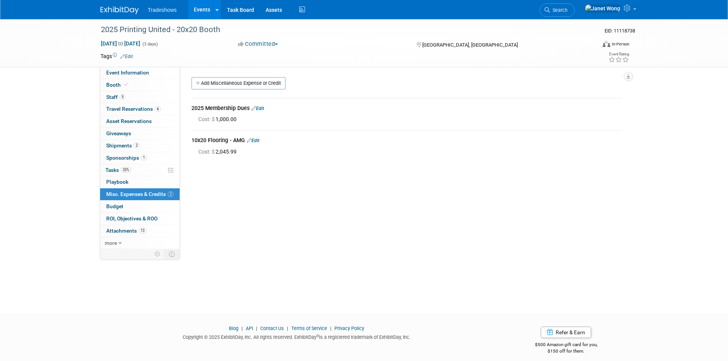
click at [256, 141] on link "Edit" at bounding box center [253, 140] width 13 height 5
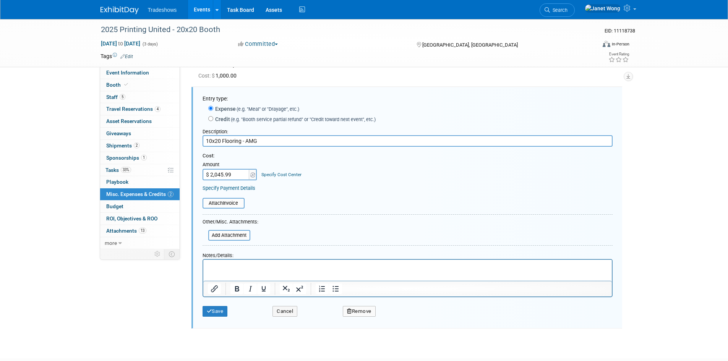
click at [358, 314] on button "Remove" at bounding box center [359, 311] width 33 height 11
click at [393, 318] on link "Yes" at bounding box center [402, 317] width 22 height 12
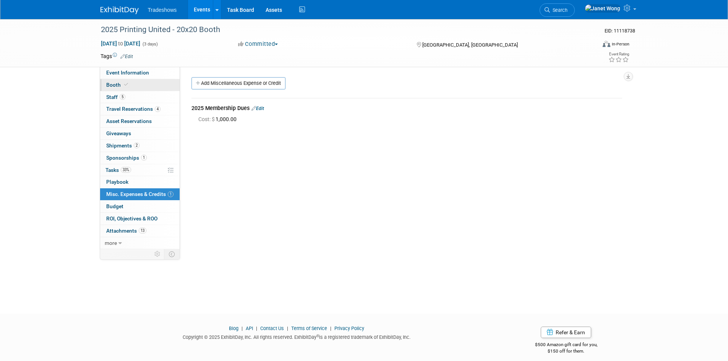
click at [139, 85] on link "Booth" at bounding box center [139, 85] width 79 height 12
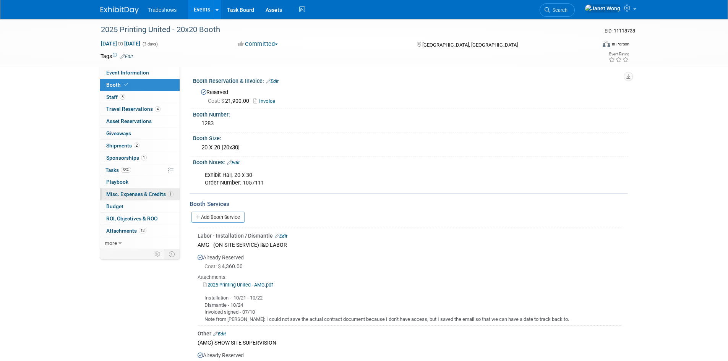
click at [146, 198] on link "1 Misc. Expenses & Credits 1" at bounding box center [139, 194] width 79 height 12
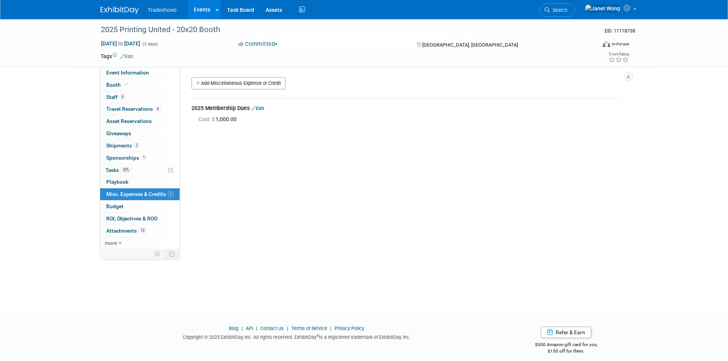
click at [264, 106] on link "Edit" at bounding box center [257, 108] width 13 height 5
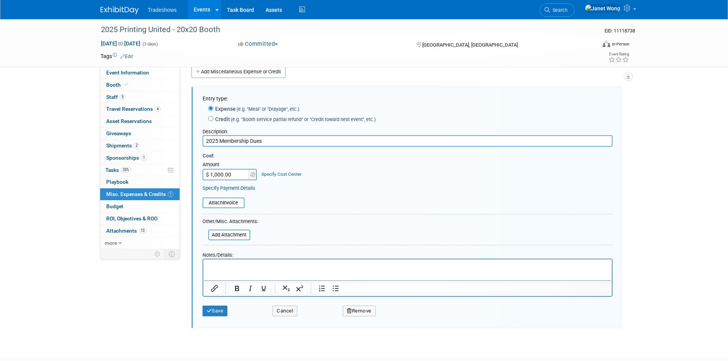
click at [205, 140] on input "2025 Membership Dues" at bounding box center [408, 140] width 410 height 11
type input "MISC: 2025 Membership Dues"
click at [216, 315] on button "Save" at bounding box center [215, 311] width 25 height 11
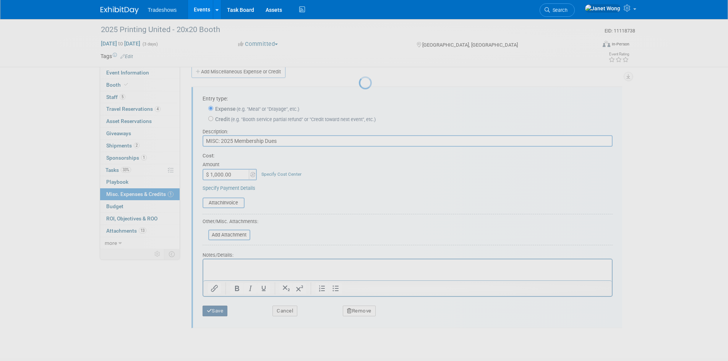
scroll to position [6, 0]
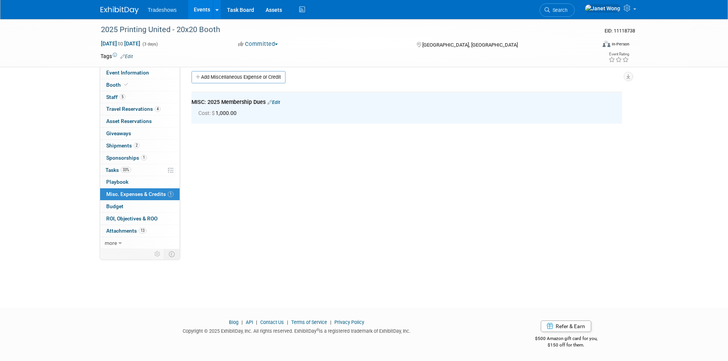
click at [285, 138] on div "Event Website: Edit Event Venue Name: Specify event venue name Event Venue Addr…" at bounding box center [404, 152] width 448 height 182
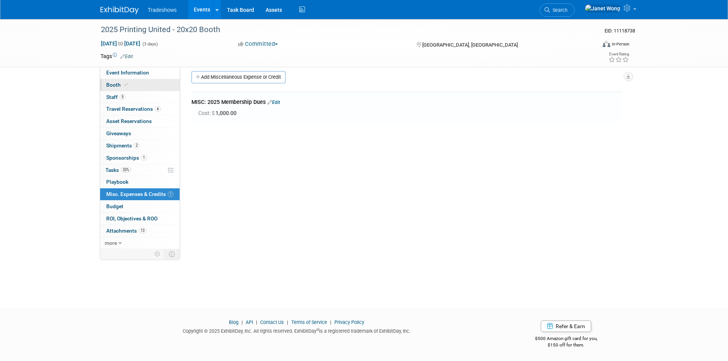
click at [149, 86] on link "Booth" at bounding box center [139, 85] width 79 height 12
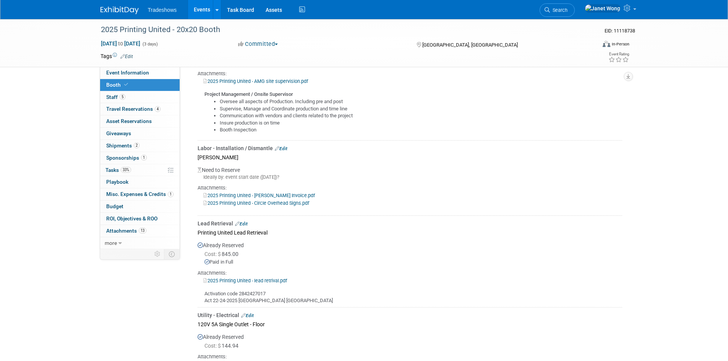
scroll to position [295, 0]
